Goal: Navigation & Orientation: Understand site structure

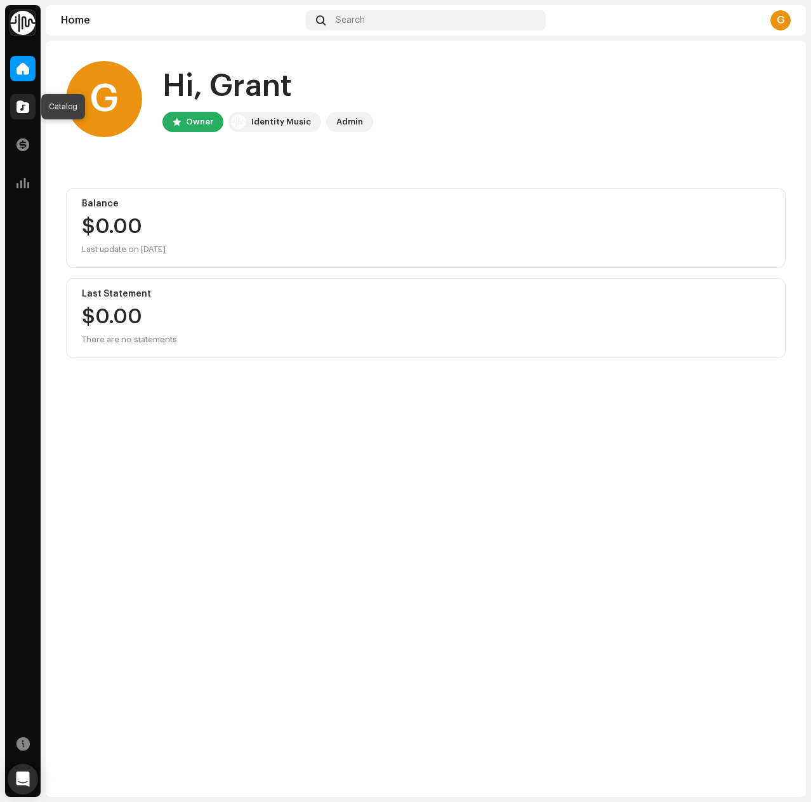
click at [24, 111] on span at bounding box center [23, 107] width 13 height 10
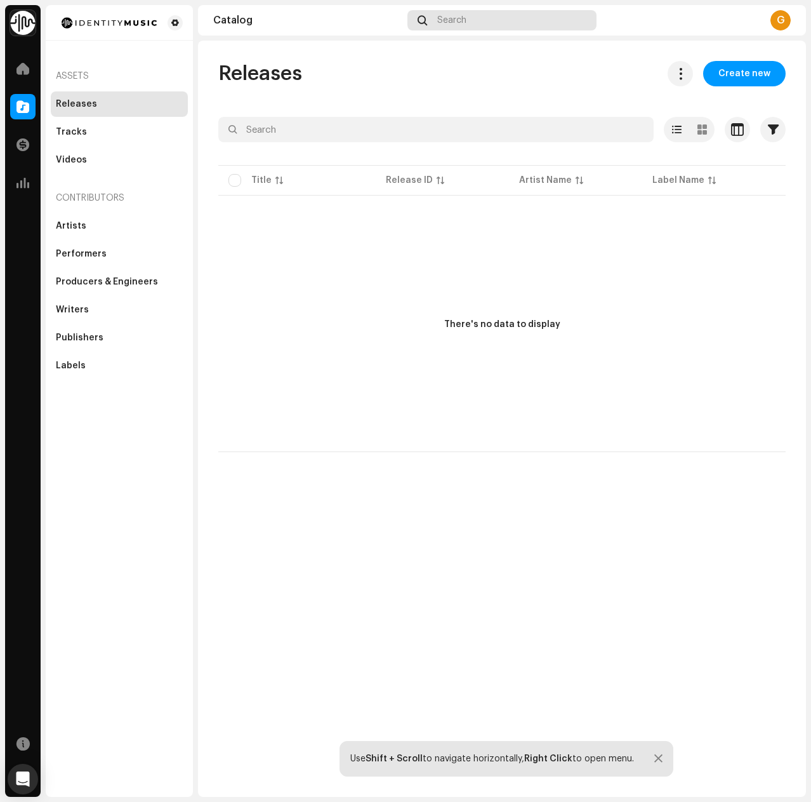
click at [487, 16] on div "Search" at bounding box center [501, 20] width 189 height 20
click at [81, 225] on div "Artists" at bounding box center [71, 226] width 30 height 10
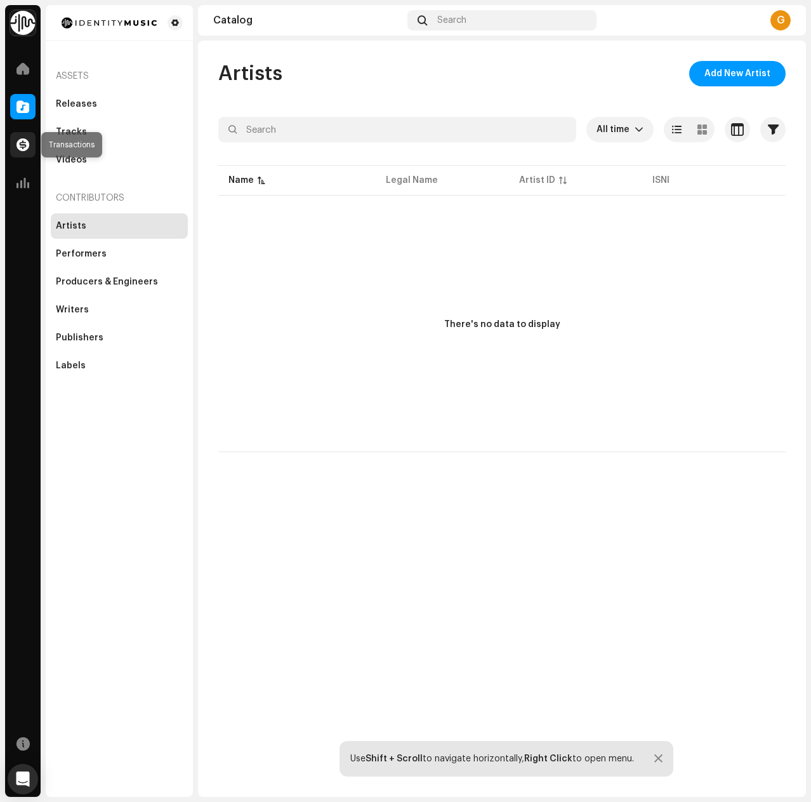
click at [25, 150] on span at bounding box center [23, 145] width 13 height 10
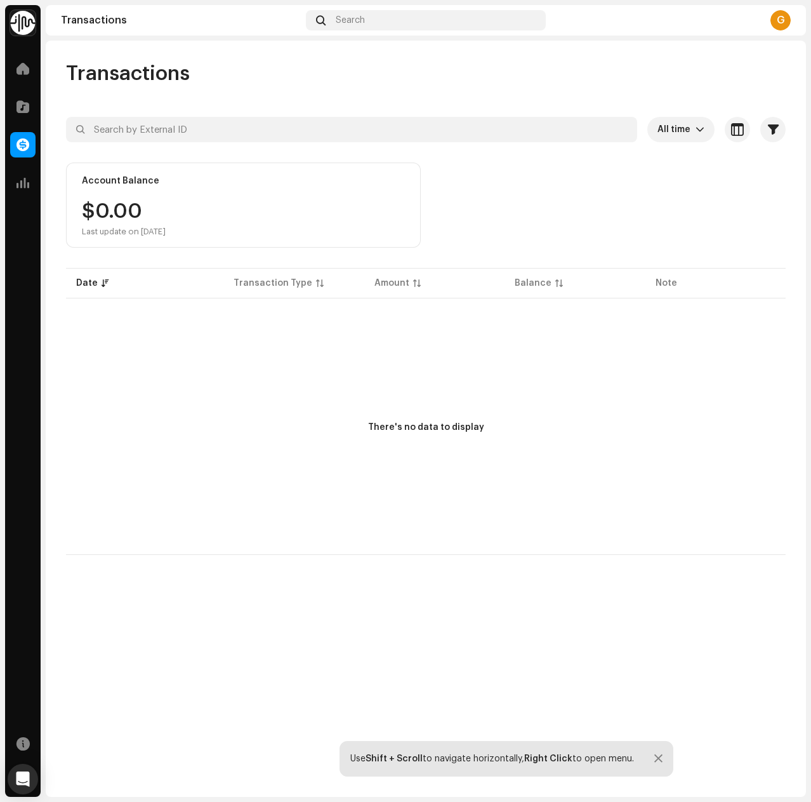
click at [28, 198] on div "Analytics" at bounding box center [23, 183] width 36 height 36
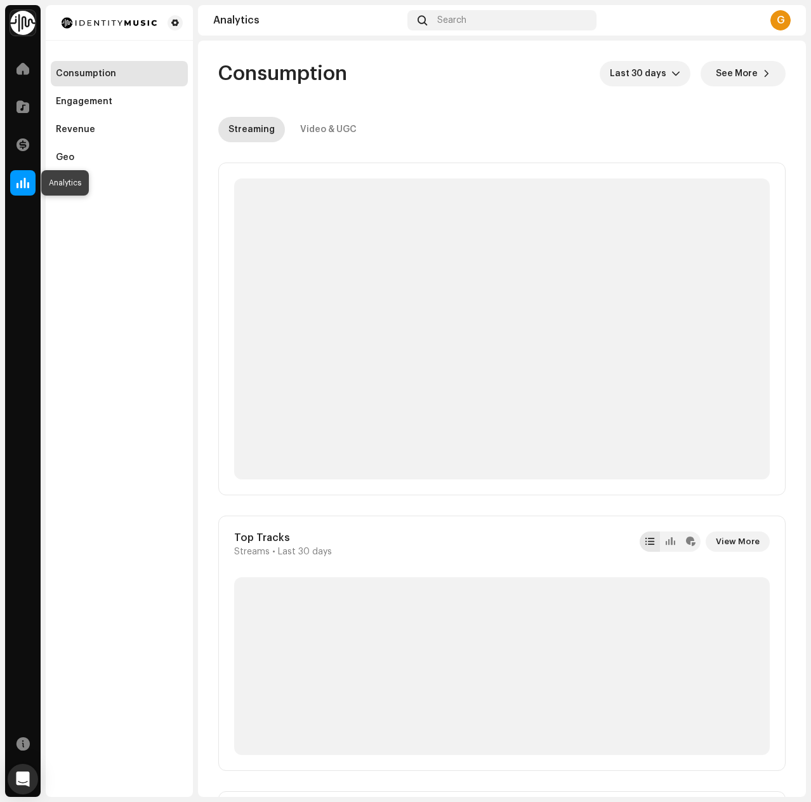
click at [17, 183] on span at bounding box center [23, 183] width 13 height 10
click at [487, 11] on div "Search" at bounding box center [501, 20] width 189 height 20
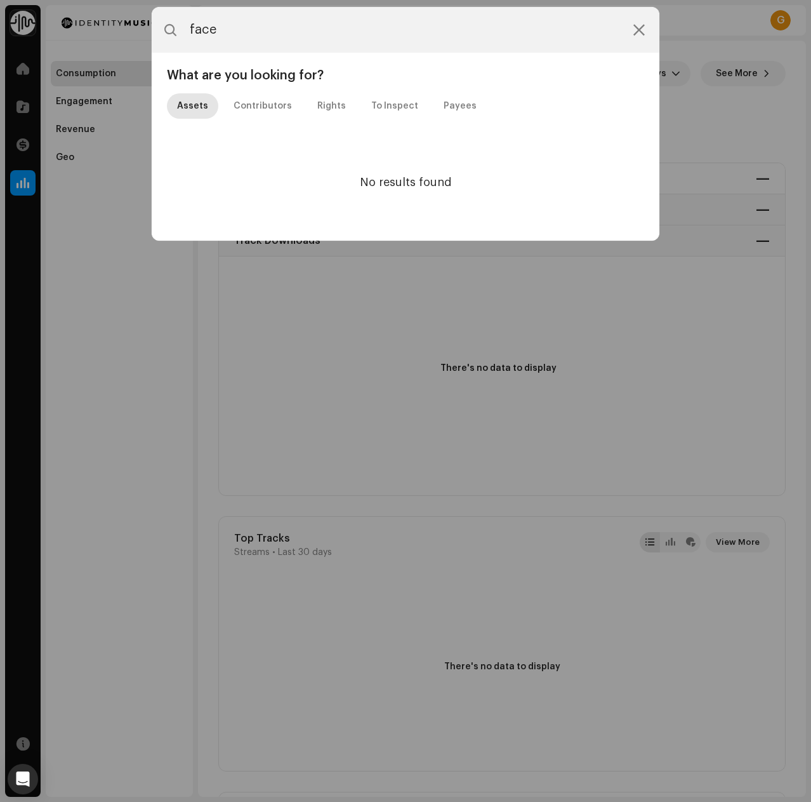
type input "face"
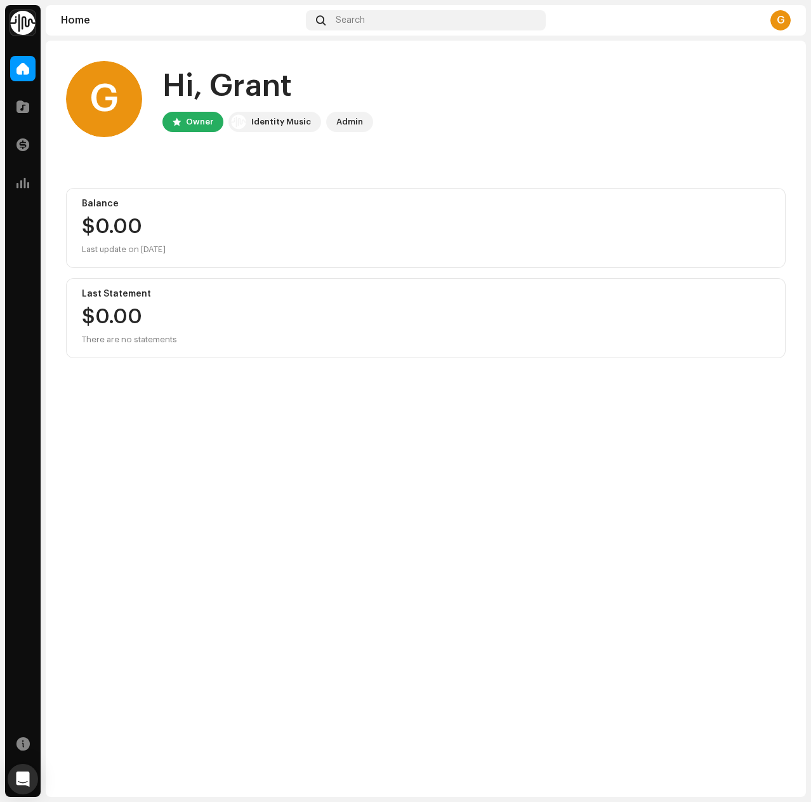
click at [26, 25] on img at bounding box center [22, 22] width 25 height 25
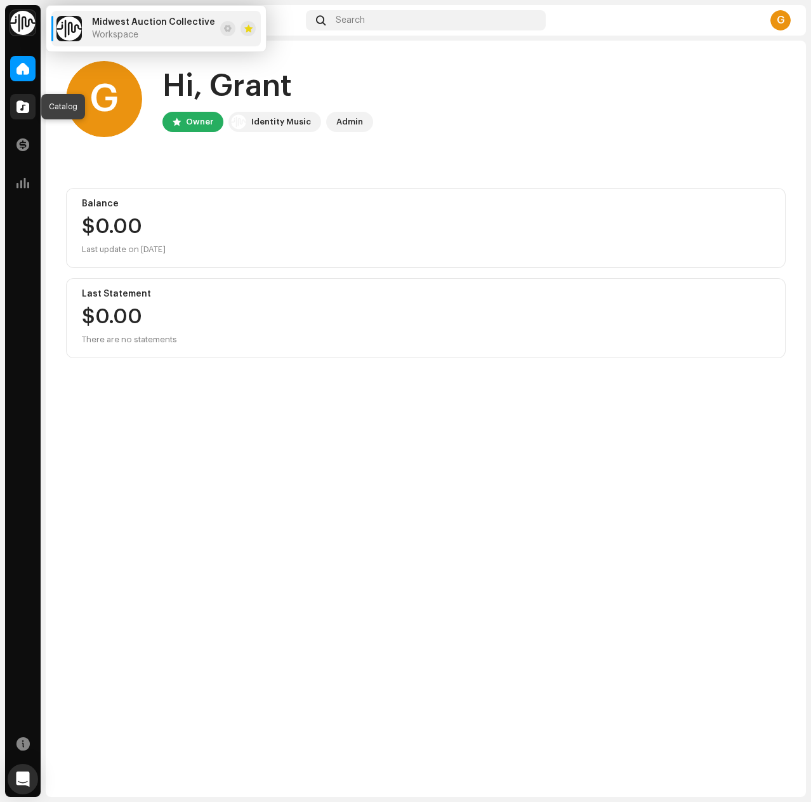
click at [27, 107] on span at bounding box center [23, 107] width 13 height 10
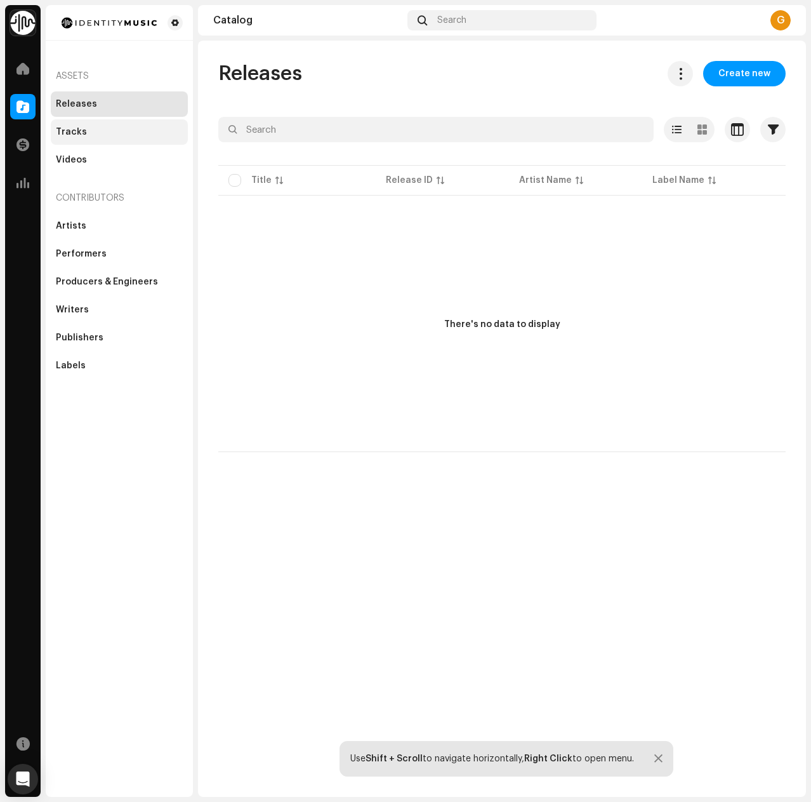
click at [94, 125] on div "Tracks" at bounding box center [119, 131] width 137 height 25
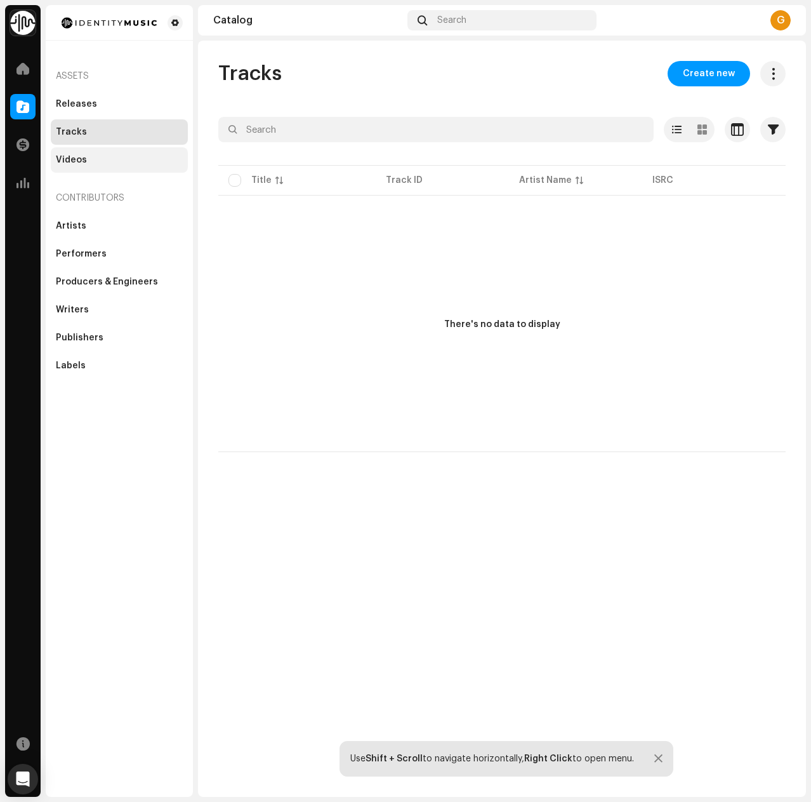
click at [99, 154] on div "Videos" at bounding box center [119, 159] width 137 height 25
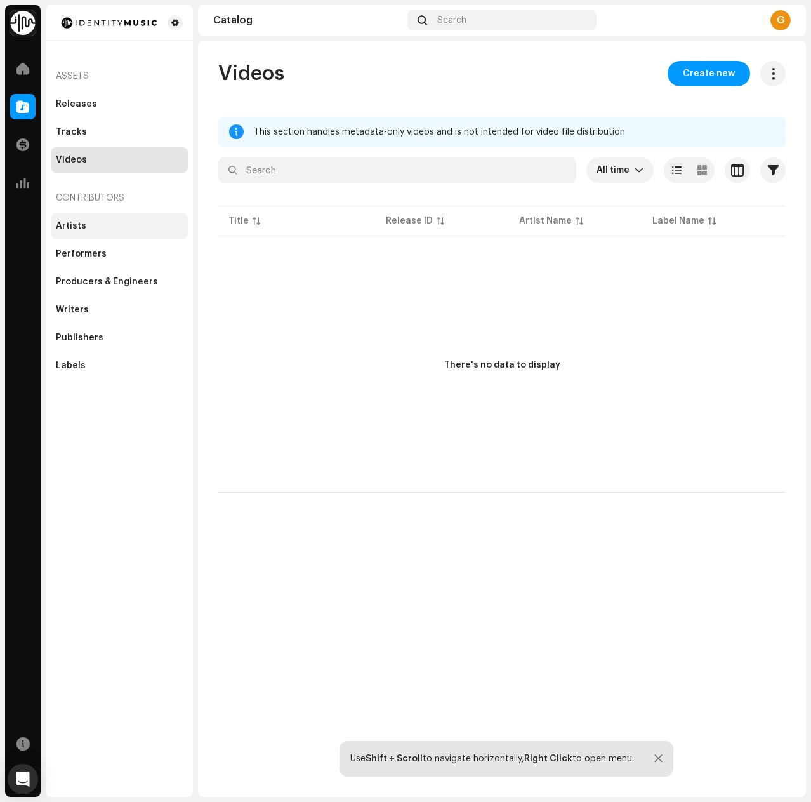
click at [99, 220] on div "Artists" at bounding box center [119, 225] width 137 height 25
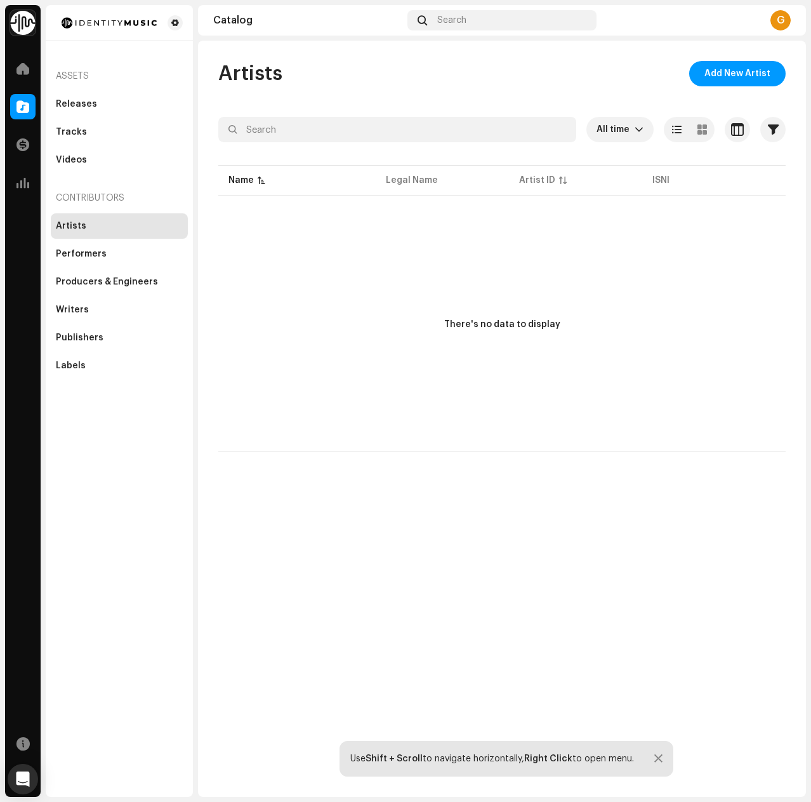
click at [521, 253] on div "There's no data to display" at bounding box center [501, 325] width 567 height 254
click at [21, 147] on span at bounding box center [23, 145] width 13 height 10
click at [30, 185] on div at bounding box center [22, 182] width 25 height 25
click at [138, 20] on img at bounding box center [109, 22] width 107 height 15
